Goal: Transaction & Acquisition: Purchase product/service

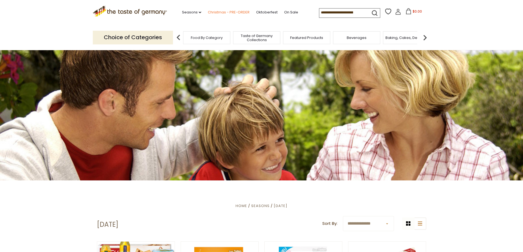
click at [234, 11] on link "Christmas - PRE-ORDER" at bounding box center [229, 12] width 42 height 6
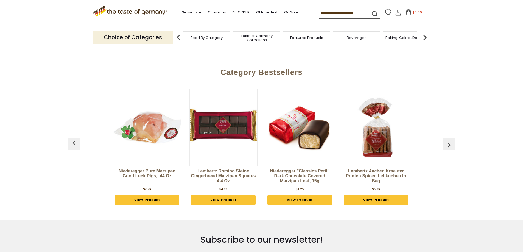
scroll to position [247, 0]
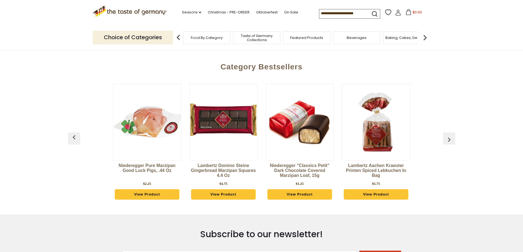
click at [452, 138] on img "button" at bounding box center [449, 139] width 9 height 9
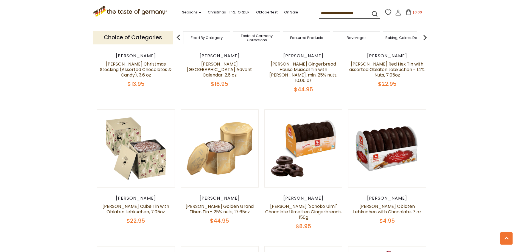
scroll to position [412, 0]
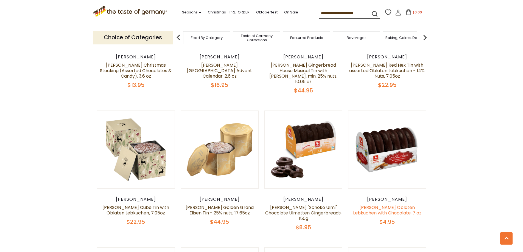
click at [399, 206] on link "[PERSON_NAME] Oblaten Lebkuchen with Chocolate, 7 oz" at bounding box center [387, 211] width 68 height 12
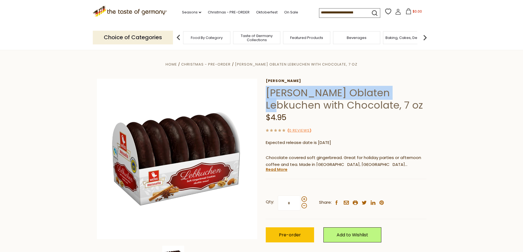
drag, startPoint x: 267, startPoint y: 91, endPoint x: 397, endPoint y: 94, distance: 129.9
click at [397, 94] on h1 "[PERSON_NAME] Oblaten Lebkuchen with Chocolate, 7 oz" at bounding box center [346, 99] width 161 height 25
copy h1 "Weiss Oblaten Lebkuchen"
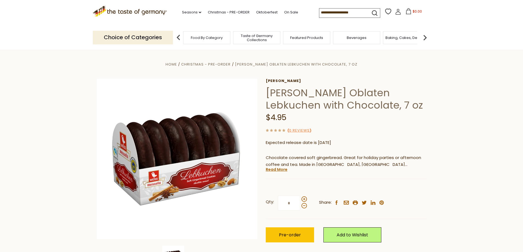
click at [323, 16] on input at bounding box center [342, 13] width 46 height 8
paste input "**********"
type input "**********"
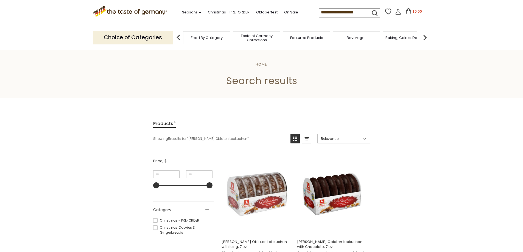
drag, startPoint x: 350, startPoint y: 14, endPoint x: 310, endPoint y: 16, distance: 39.6
click at [310, 16] on div ".st0{fill:#EDD300;} .st1{fill:#D33E21;} .st0{fill:#EDD300;} .st1{fill:#D33E21;}…" at bounding box center [262, 12] width 338 height 25
type input "*********"
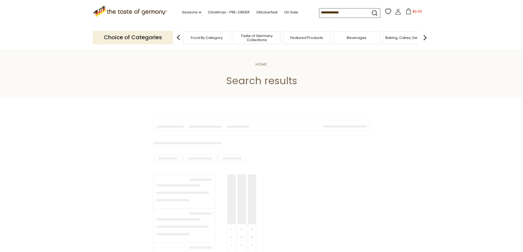
type input "*********"
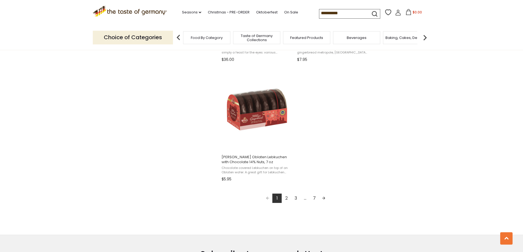
scroll to position [934, 0]
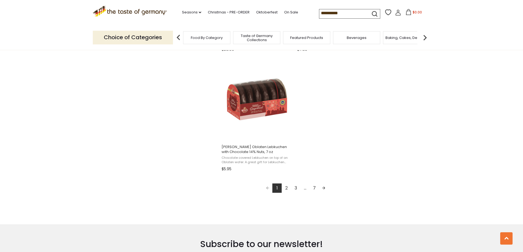
click at [287, 189] on link "2" at bounding box center [286, 188] width 9 height 9
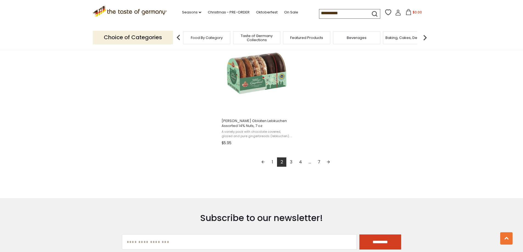
scroll to position [961, 0]
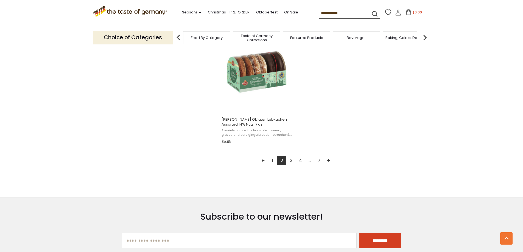
click at [290, 160] on link "3" at bounding box center [290, 160] width 9 height 9
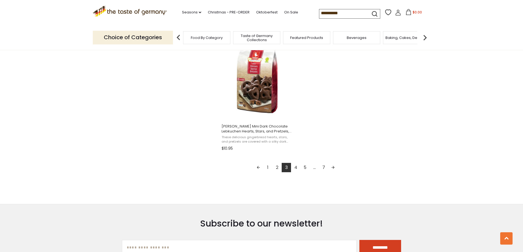
scroll to position [961, 0]
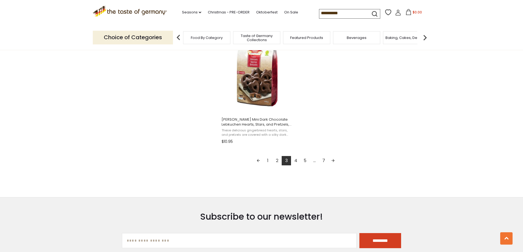
click at [296, 157] on link "4" at bounding box center [295, 160] width 9 height 9
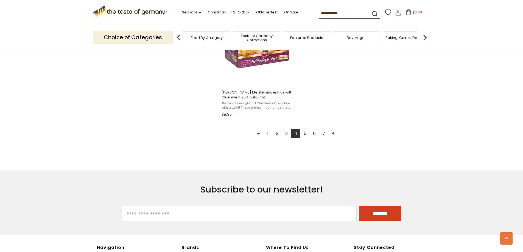
scroll to position [989, 0]
click at [306, 134] on link "5" at bounding box center [304, 133] width 9 height 9
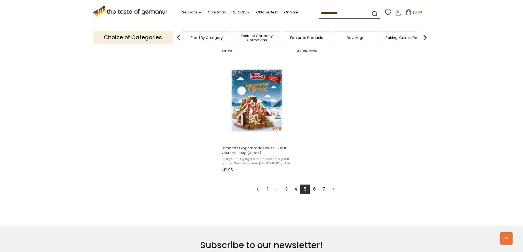
scroll to position [934, 0]
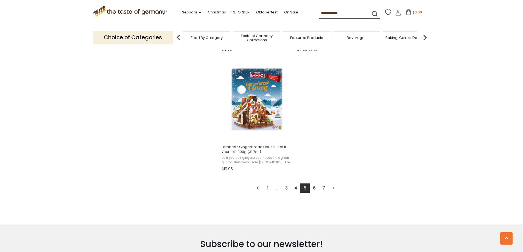
click at [317, 188] on link "6" at bounding box center [314, 188] width 9 height 9
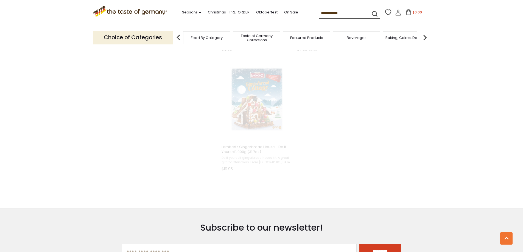
scroll to position [642, 0]
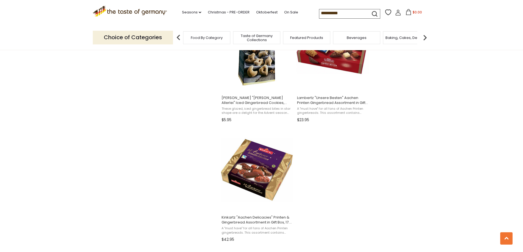
scroll to position [906, 0]
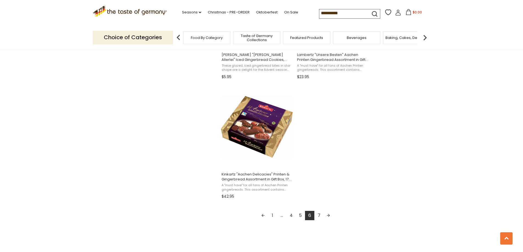
click at [319, 215] on link "7" at bounding box center [318, 215] width 9 height 9
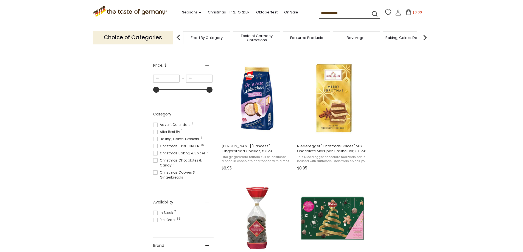
scroll to position [55, 0]
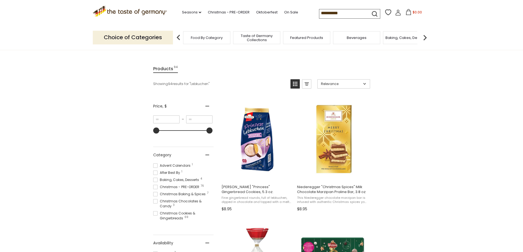
scroll to position [515, 0]
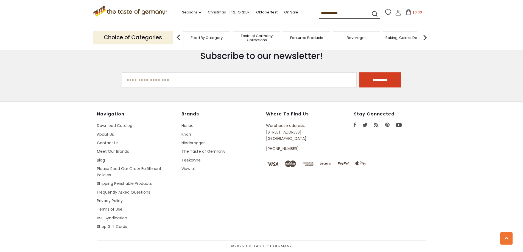
click at [126, 10] on icon at bounding box center [130, 10] width 74 height 9
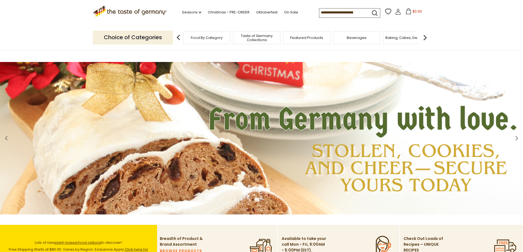
click at [424, 172] on img at bounding box center [261, 138] width 523 height 153
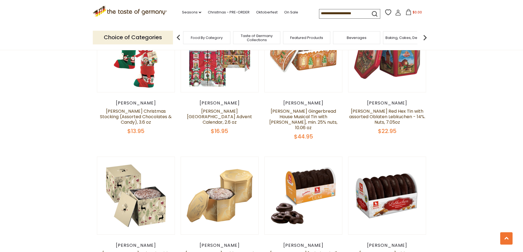
scroll to position [412, 0]
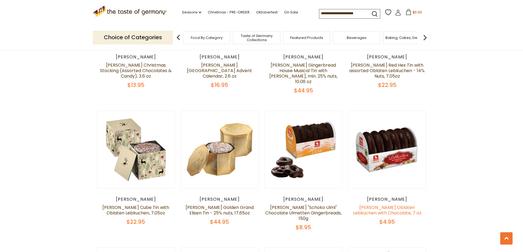
click at [392, 205] on link "[PERSON_NAME] Oblaten Lebkuchen with Chocolate, 7 oz" at bounding box center [387, 211] width 68 height 12
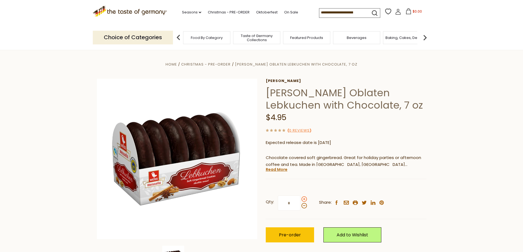
click at [303, 201] on span at bounding box center [304, 199] width 5 height 5
click at [300, 201] on input "*" at bounding box center [289, 203] width 23 height 15
click at [303, 201] on span at bounding box center [304, 199] width 5 height 5
click at [300, 201] on input "*" at bounding box center [289, 203] width 23 height 15
click at [303, 201] on span at bounding box center [304, 199] width 5 height 5
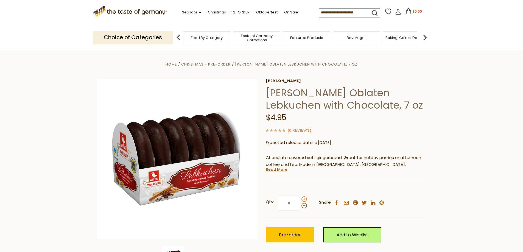
click at [300, 201] on input "*" at bounding box center [289, 203] width 23 height 15
click at [303, 201] on span at bounding box center [304, 199] width 5 height 5
click at [300, 201] on input "*" at bounding box center [289, 203] width 23 height 15
click at [303, 201] on span at bounding box center [304, 199] width 5 height 5
click at [300, 201] on input "*" at bounding box center [289, 203] width 23 height 15
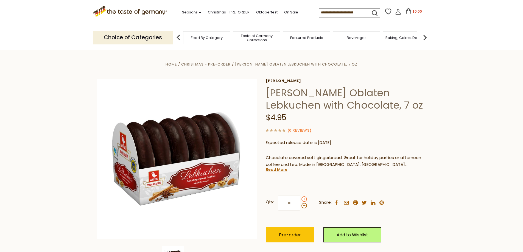
click at [303, 201] on span at bounding box center [304, 199] width 5 height 5
click at [300, 201] on input "**" at bounding box center [289, 203] width 23 height 15
click at [303, 201] on span at bounding box center [304, 199] width 5 height 5
click at [300, 201] on input "**" at bounding box center [289, 203] width 23 height 15
click at [303, 201] on span at bounding box center [304, 199] width 5 height 5
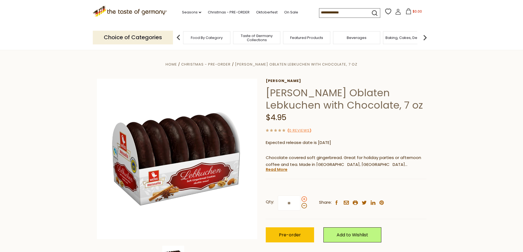
click at [300, 201] on input "**" at bounding box center [289, 203] width 23 height 15
click at [304, 207] on span at bounding box center [304, 205] width 5 height 5
click at [300, 207] on input "**" at bounding box center [289, 203] width 23 height 15
click at [304, 207] on span at bounding box center [304, 205] width 5 height 5
click at [300, 207] on input "**" at bounding box center [289, 203] width 23 height 15
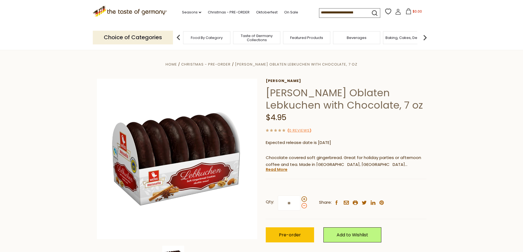
click at [304, 207] on span at bounding box center [304, 205] width 5 height 5
click at [300, 207] on input "**" at bounding box center [289, 203] width 23 height 15
type input "**"
click at [292, 233] on span "Pre-order" at bounding box center [290, 235] width 22 height 6
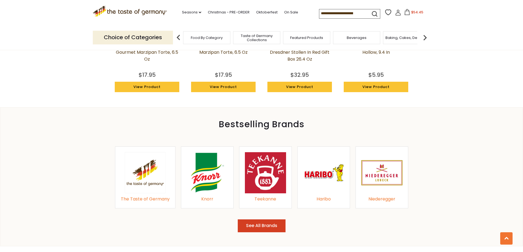
scroll to position [549, 0]
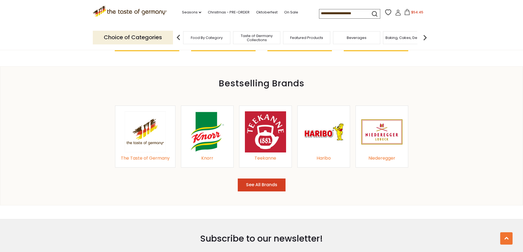
click at [333, 126] on img at bounding box center [323, 131] width 41 height 41
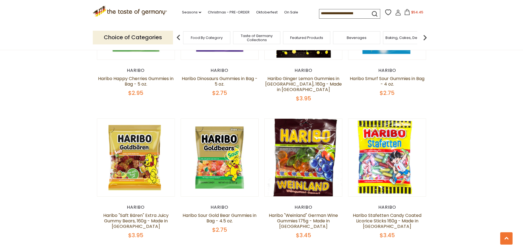
scroll to position [522, 0]
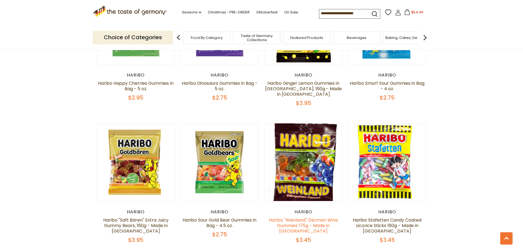
click at [291, 217] on link "Haribo "Weinland" German Wine Gummies 175g - Made in [GEOGRAPHIC_DATA]" at bounding box center [303, 225] width 69 height 17
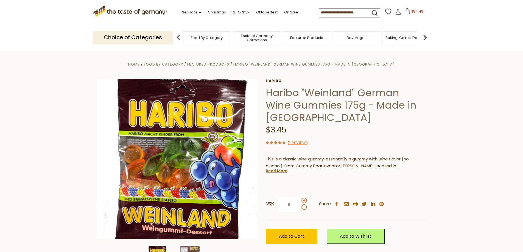
click at [303, 201] on span at bounding box center [304, 200] width 5 height 5
click at [300, 201] on input "*" at bounding box center [289, 204] width 23 height 15
type input "*"
click at [283, 235] on span "Add to Cart" at bounding box center [291, 236] width 25 height 6
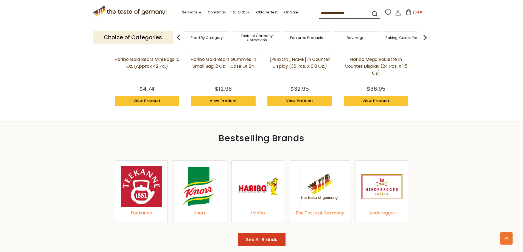
scroll to position [302, 0]
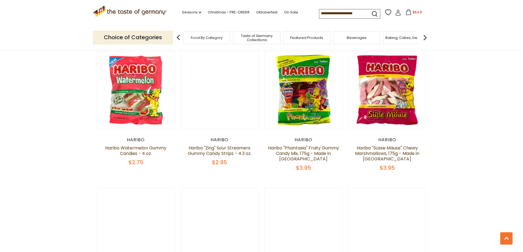
scroll to position [1109, 0]
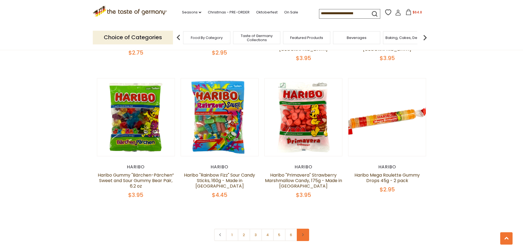
click at [305, 229] on link at bounding box center [303, 235] width 12 height 12
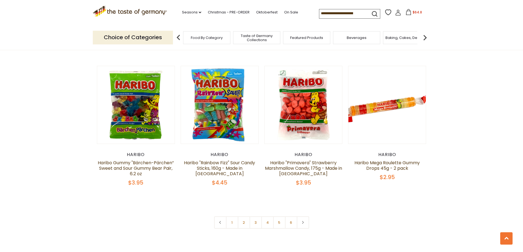
scroll to position [1126, 0]
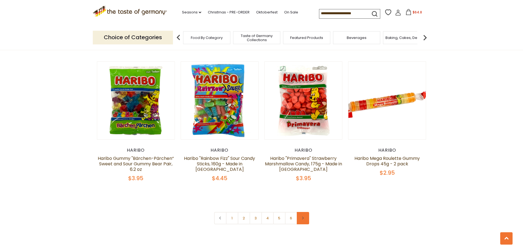
click at [304, 212] on link at bounding box center [303, 218] width 12 height 12
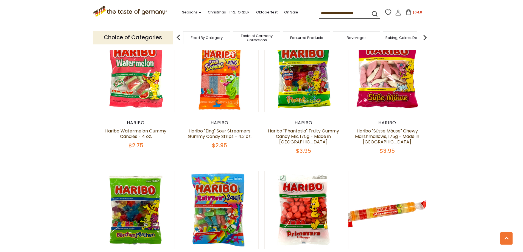
scroll to position [1153, 0]
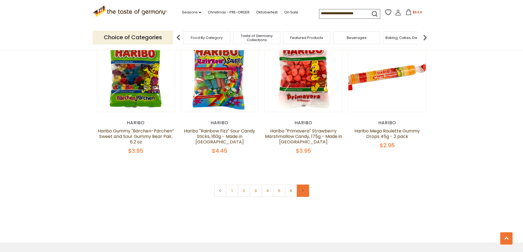
click at [308, 185] on link at bounding box center [303, 191] width 12 height 12
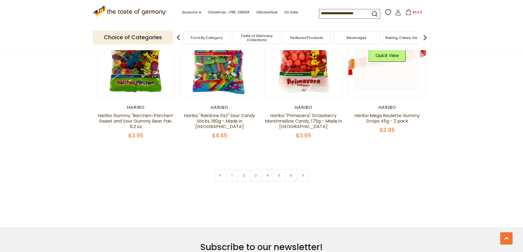
scroll to position [1236, 0]
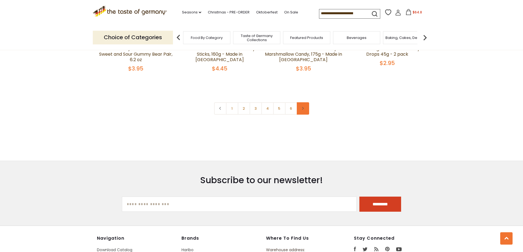
click at [302, 102] on link at bounding box center [303, 108] width 12 height 12
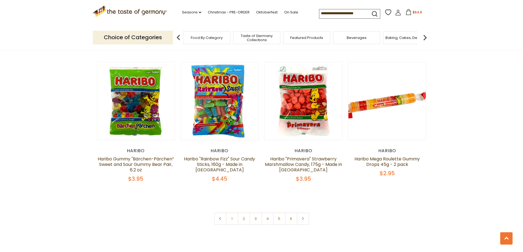
scroll to position [1126, 0]
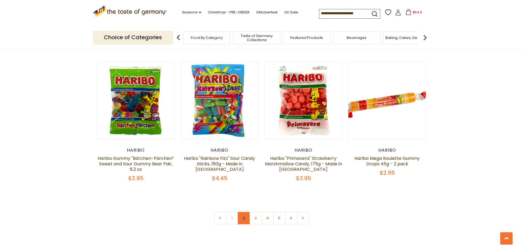
click at [241, 212] on link "2" at bounding box center [244, 218] width 12 height 12
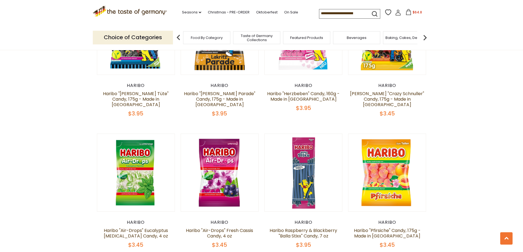
scroll to position [1170, 0]
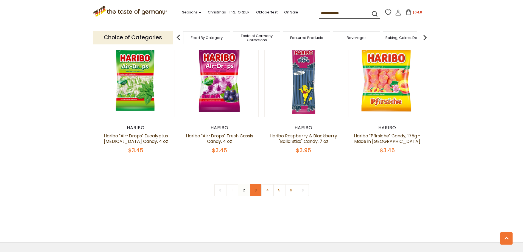
click at [255, 184] on link "3" at bounding box center [256, 190] width 12 height 12
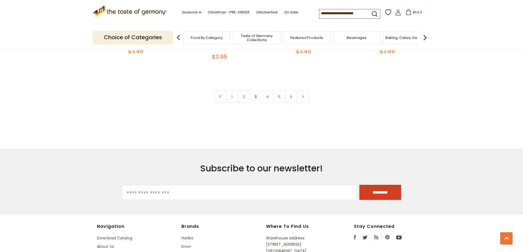
scroll to position [1280, 0]
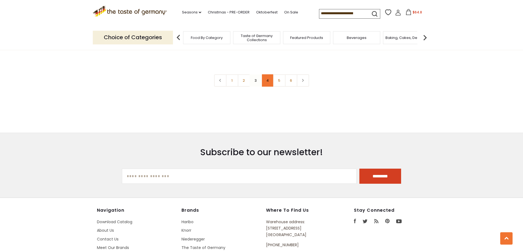
click at [266, 74] on link "4" at bounding box center [267, 80] width 12 height 12
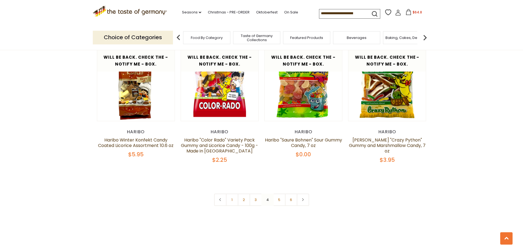
scroll to position [1170, 0]
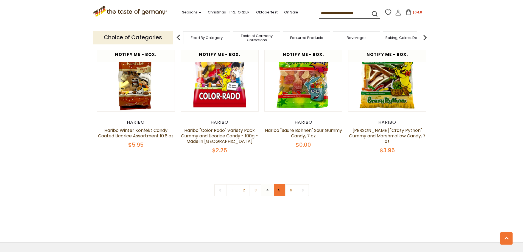
click at [277, 184] on link "5" at bounding box center [279, 190] width 12 height 12
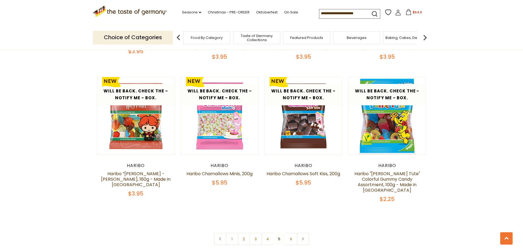
scroll to position [1225, 0]
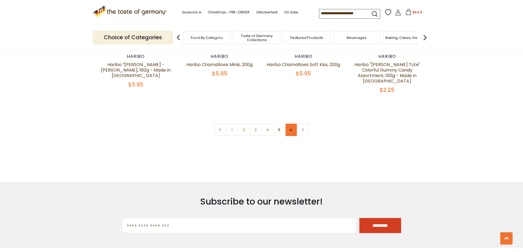
click at [294, 124] on link "6" at bounding box center [291, 130] width 12 height 12
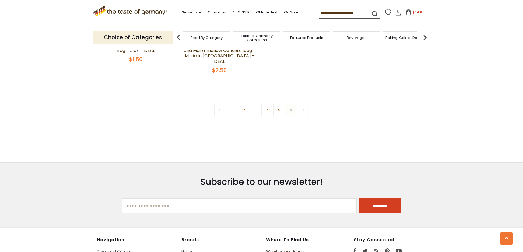
scroll to position [292, 0]
click at [290, 104] on nav "1 2 3 4 5 6" at bounding box center [261, 110] width 95 height 12
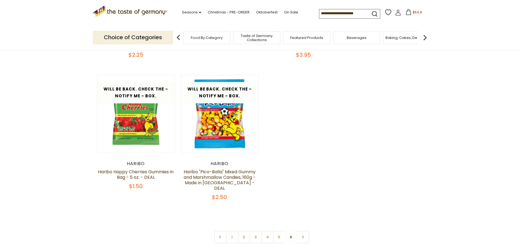
scroll to position [27, 0]
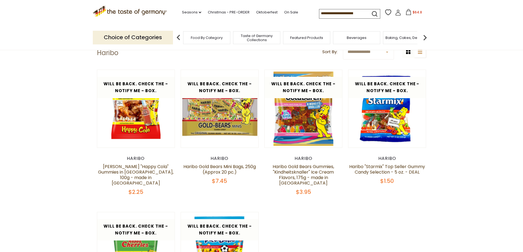
click at [417, 13] on span "$64.8" at bounding box center [417, 12] width 9 height 5
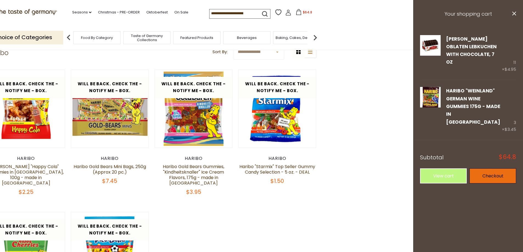
click at [500, 169] on link "Checkout" at bounding box center [493, 176] width 47 height 15
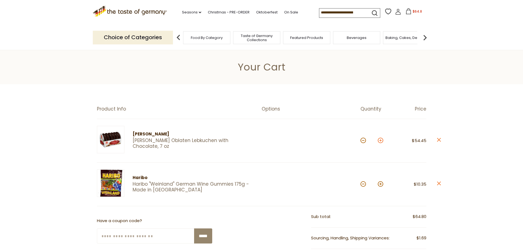
click at [381, 141] on button at bounding box center [380, 140] width 5 height 5
type input "**"
click at [381, 141] on button at bounding box center [380, 140] width 5 height 5
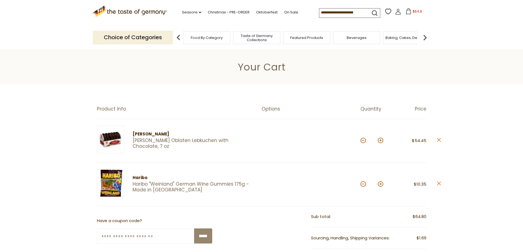
type input "**"
click at [364, 142] on button at bounding box center [363, 140] width 5 height 5
type input "**"
click at [438, 183] on icon "close" at bounding box center [439, 184] width 4 height 4
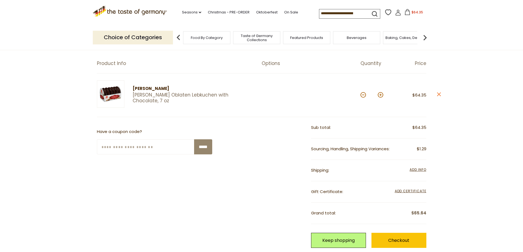
scroll to position [55, 0]
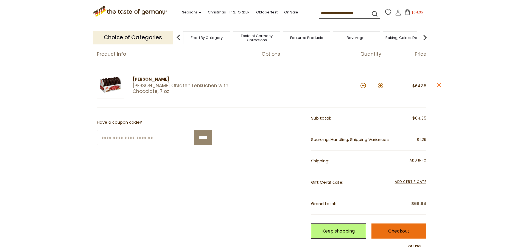
click at [393, 233] on link "Checkout" at bounding box center [399, 231] width 55 height 15
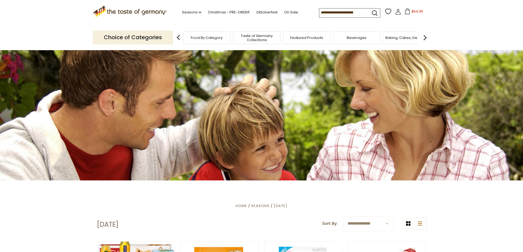
click at [415, 13] on span "$64.35" at bounding box center [418, 11] width 12 height 5
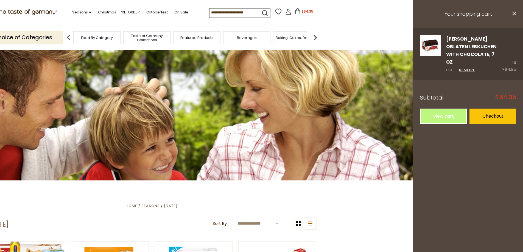
click at [449, 68] on link "Edit" at bounding box center [450, 71] width 8 height 6
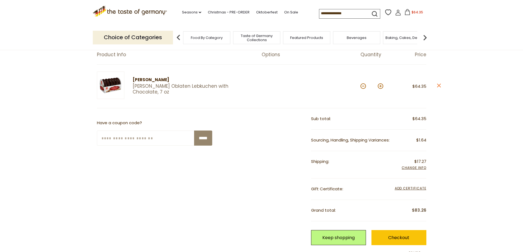
scroll to position [55, 0]
click at [380, 85] on button at bounding box center [380, 85] width 5 height 5
type input "**"
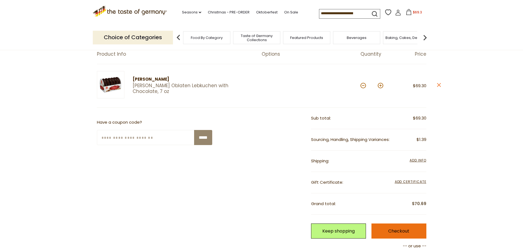
click at [411, 227] on link "Checkout" at bounding box center [399, 231] width 55 height 15
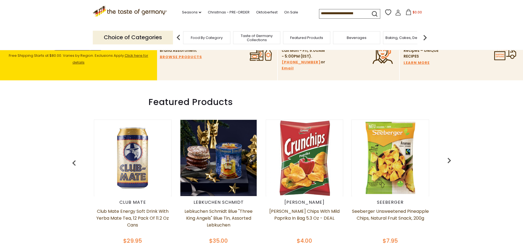
scroll to position [192, 0]
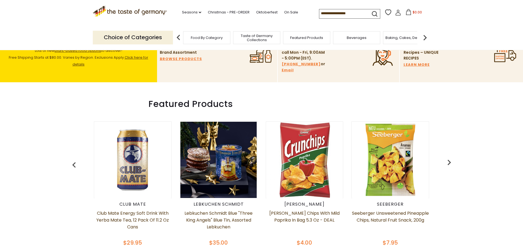
click at [449, 161] on img "button" at bounding box center [449, 162] width 11 height 11
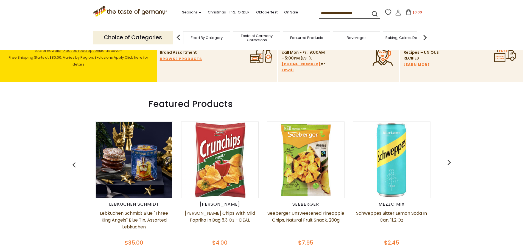
scroll to position [0, 86]
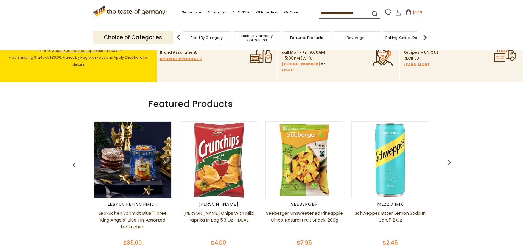
click at [447, 163] on img "button" at bounding box center [449, 162] width 11 height 11
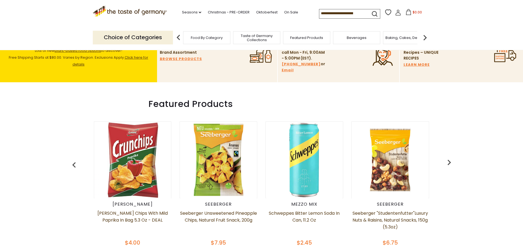
click at [447, 163] on img "button" at bounding box center [449, 162] width 11 height 11
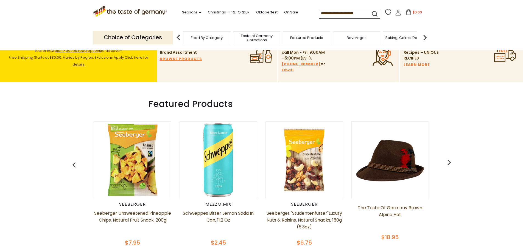
click at [447, 163] on img "button" at bounding box center [449, 162] width 11 height 11
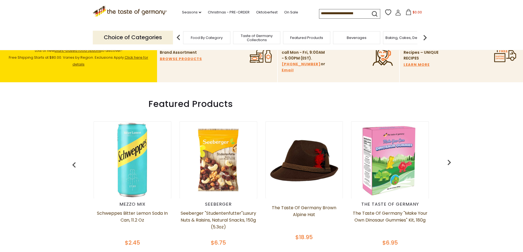
click at [447, 163] on img "button" at bounding box center [449, 162] width 11 height 11
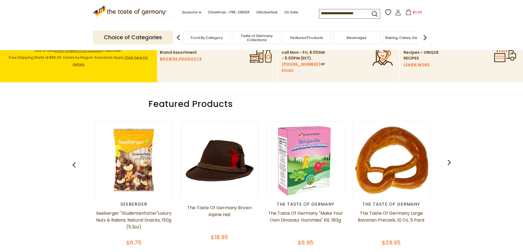
click at [447, 163] on img "button" at bounding box center [449, 162] width 11 height 11
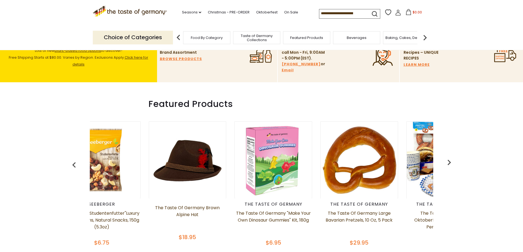
click at [447, 163] on img "button" at bounding box center [449, 162] width 11 height 11
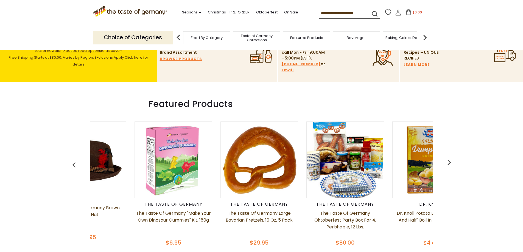
click at [447, 163] on img "button" at bounding box center [449, 162] width 11 height 11
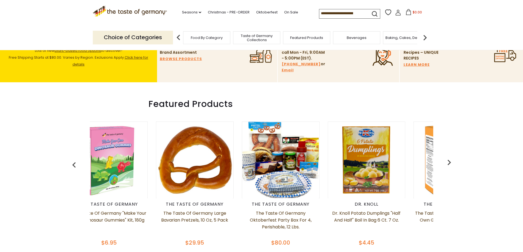
click at [447, 163] on img "button" at bounding box center [449, 162] width 11 height 11
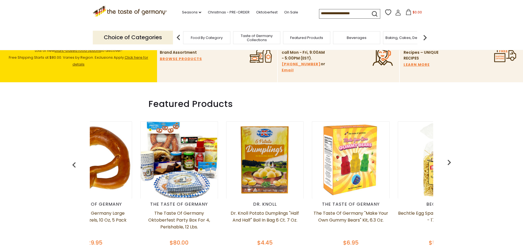
click at [447, 163] on img "button" at bounding box center [449, 162] width 11 height 11
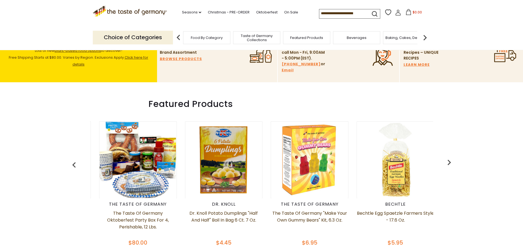
scroll to position [0, 773]
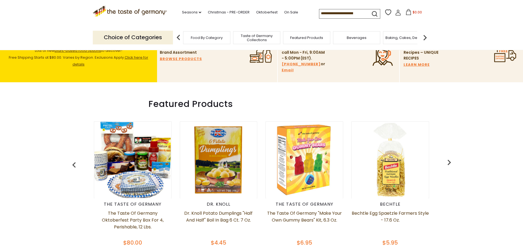
click at [447, 163] on img "button" at bounding box center [449, 162] width 11 height 11
click at [323, 16] on input at bounding box center [342, 13] width 46 height 8
paste input "**********"
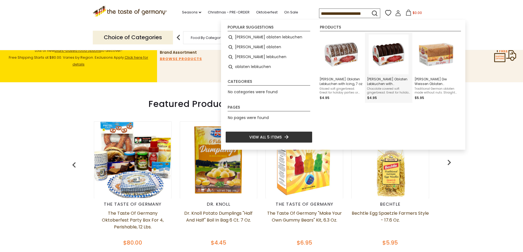
type input "**********"
click at [384, 57] on img "Weiss Oblaten Lebkuchen with Chocolate, 7 oz" at bounding box center [389, 55] width 40 height 40
